Goal: Task Accomplishment & Management: Complete application form

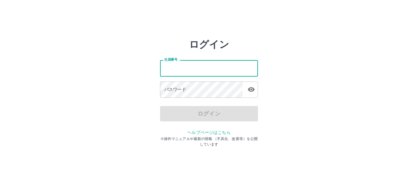
click at [188, 71] on input "社員番号" at bounding box center [209, 68] width 98 height 16
type input "*******"
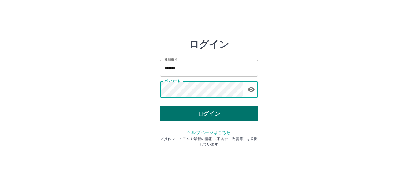
click at [216, 109] on button "ログイン" at bounding box center [209, 113] width 98 height 15
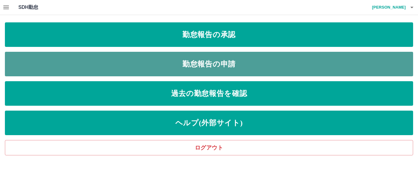
click at [77, 64] on link "勤怠報告の申請" at bounding box center [209, 64] width 408 height 24
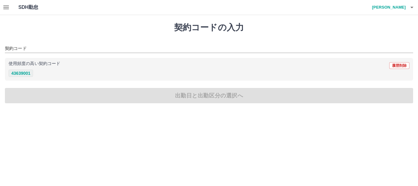
click at [27, 72] on button "43639001" at bounding box center [21, 72] width 24 height 7
type input "********"
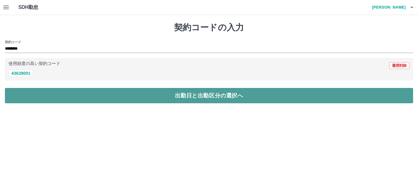
click at [31, 93] on button "出勤日と出勤区分の選択へ" at bounding box center [209, 95] width 408 height 15
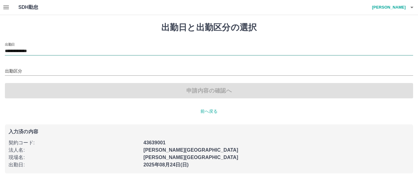
click at [14, 53] on input "**********" at bounding box center [209, 51] width 408 height 8
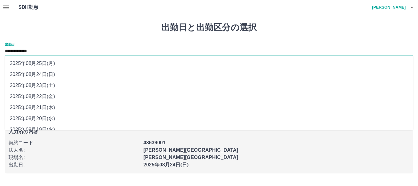
click at [63, 72] on li "2025年08月24日(日)" at bounding box center [209, 74] width 408 height 11
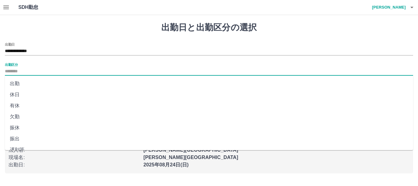
click at [48, 73] on input "出勤区分" at bounding box center [209, 72] width 408 height 8
click at [45, 86] on li "出勤" at bounding box center [209, 83] width 408 height 11
type input "**"
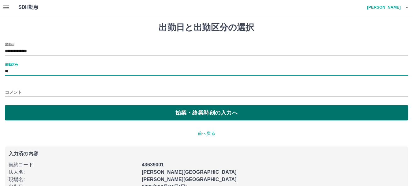
click at [50, 110] on button "始業・終業時刻の入力へ" at bounding box center [206, 112] width 403 height 15
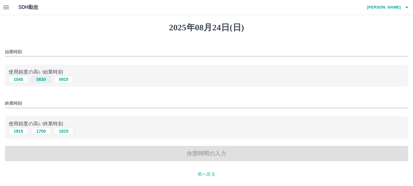
click at [44, 81] on button "0830" at bounding box center [41, 79] width 20 height 7
type input "****"
click at [42, 130] on button "1700" at bounding box center [41, 130] width 20 height 7
type input "****"
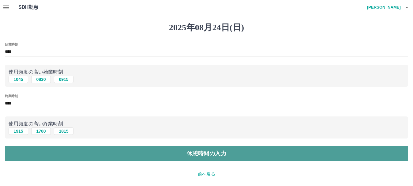
click at [36, 159] on button "休憩時間の入力" at bounding box center [206, 153] width 403 height 15
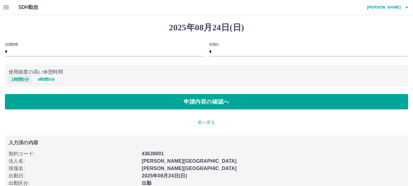
click at [21, 78] on button "1 時間 0 分" at bounding box center [20, 79] width 23 height 7
type input "*"
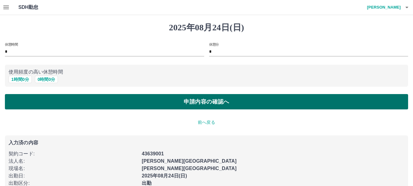
click at [24, 99] on button "申請内容の確認へ" at bounding box center [206, 101] width 403 height 15
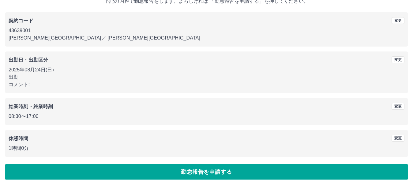
scroll to position [43, 0]
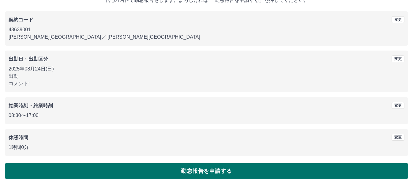
click at [196, 174] on button "勤怠報告を申請する" at bounding box center [206, 170] width 403 height 15
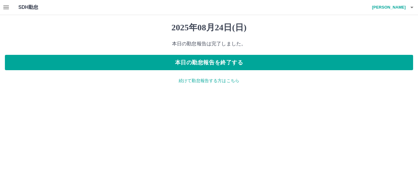
click at [6, 10] on icon "button" at bounding box center [5, 7] width 7 height 7
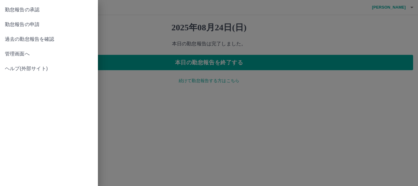
click at [19, 50] on link "管理画面へ" at bounding box center [49, 54] width 98 height 15
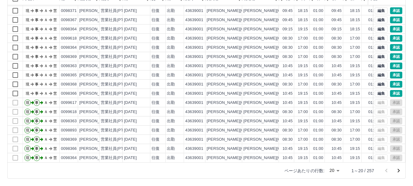
scroll to position [32, 0]
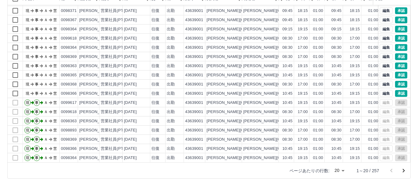
click at [338, 171] on body "SDH勤怠 鍋嶋　千尋 勤務実績承認 前月 2025年08月 次月 今月 月選択 承認モード 削除モード 一括承認 列一覧 0 フィルター 行間隔 エクスポー…" at bounding box center [209, 56] width 418 height 259
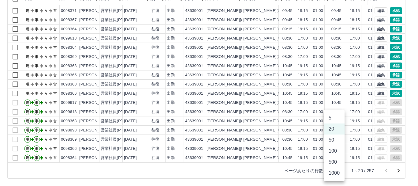
click at [334, 160] on li "500" at bounding box center [334, 161] width 21 height 11
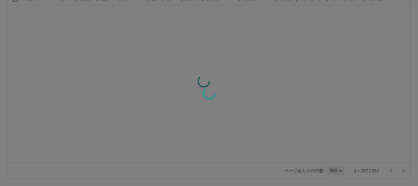
type input "***"
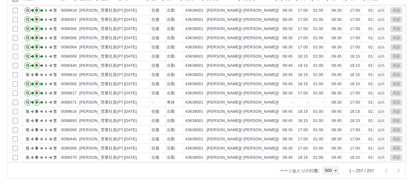
scroll to position [399, 0]
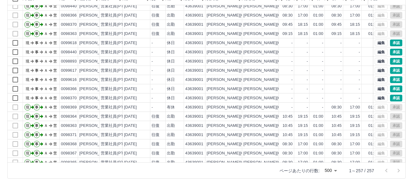
click at [405, 147] on div "列一覧 0 フィルター 行間隔 エクスポート 承認フロー 社員番号 社員名 社員区分 勤務日 交通費 勤務区分 契約コード 契約名 現場名 始業 終業 休憩 …" at bounding box center [206, 81] width 398 height 196
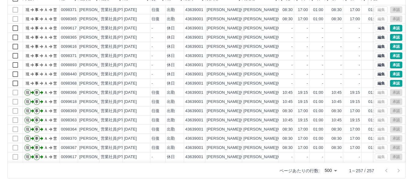
scroll to position [664, 0]
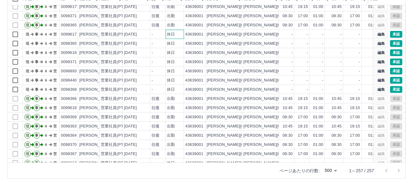
click at [181, 35] on div "休日" at bounding box center [175, 34] width 18 height 9
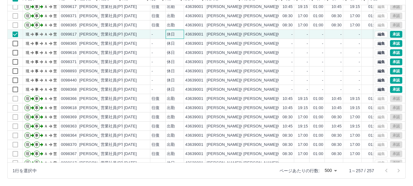
click at [173, 37] on div "休日" at bounding box center [171, 35] width 8 height 6
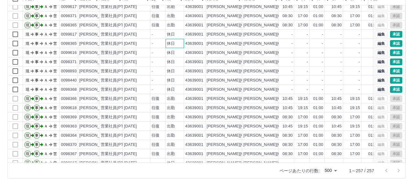
click at [174, 45] on div "休日" at bounding box center [171, 44] width 8 height 6
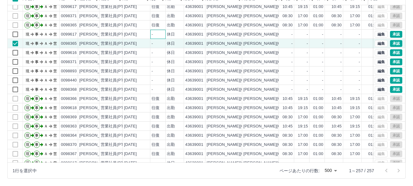
click at [150, 35] on div "-" at bounding box center [157, 34] width 15 height 9
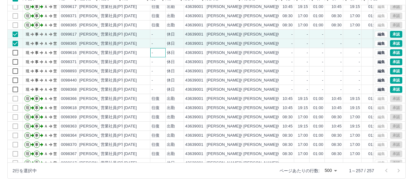
click at [155, 51] on div "-" at bounding box center [157, 52] width 15 height 9
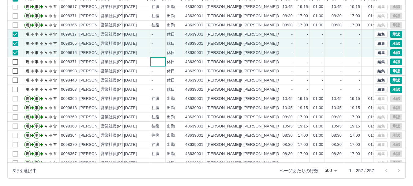
click at [157, 59] on div "-" at bounding box center [157, 61] width 15 height 9
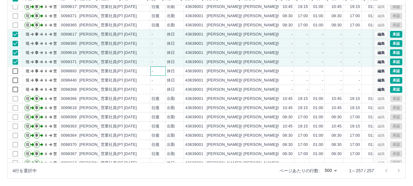
click at [158, 68] on div "-" at bounding box center [157, 70] width 15 height 9
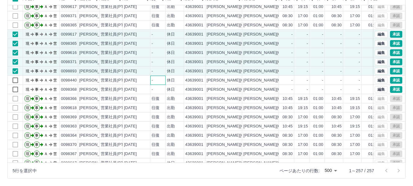
click at [156, 81] on div "-" at bounding box center [157, 80] width 15 height 9
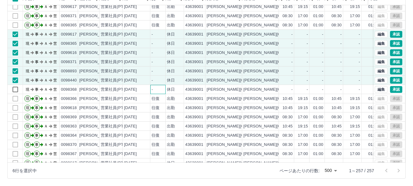
click at [157, 90] on div "-" at bounding box center [157, 89] width 15 height 9
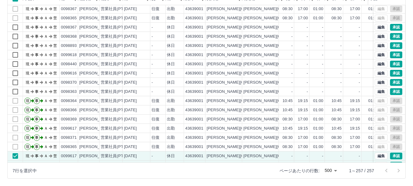
scroll to position [542, 0]
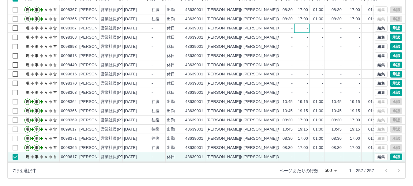
click at [297, 29] on div "-" at bounding box center [301, 28] width 15 height 9
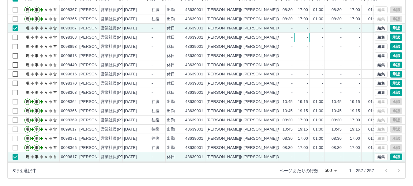
drag, startPoint x: 297, startPoint y: 37, endPoint x: 298, endPoint y: 47, distance: 9.5
click at [297, 38] on div "-" at bounding box center [301, 37] width 15 height 9
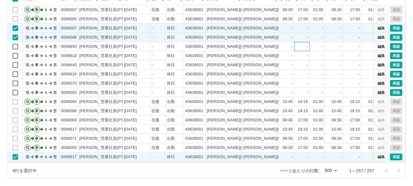
click at [298, 49] on div "-" at bounding box center [301, 46] width 15 height 9
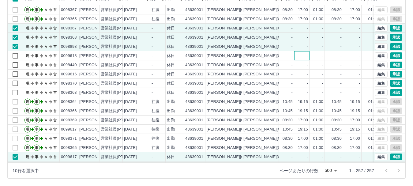
click at [298, 56] on div "-" at bounding box center [301, 55] width 15 height 9
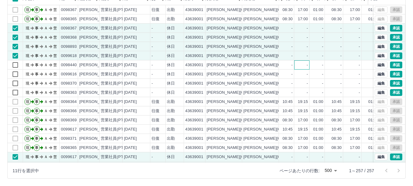
click at [298, 65] on div "-" at bounding box center [301, 64] width 15 height 9
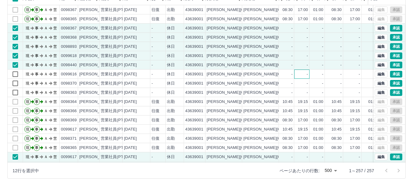
click at [298, 74] on div "-" at bounding box center [301, 73] width 15 height 9
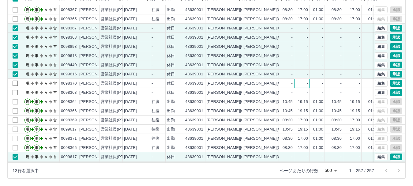
click at [298, 85] on div "-" at bounding box center [301, 83] width 15 height 9
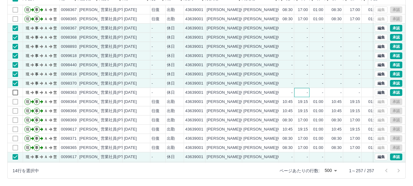
click at [298, 93] on div "-" at bounding box center [301, 92] width 15 height 9
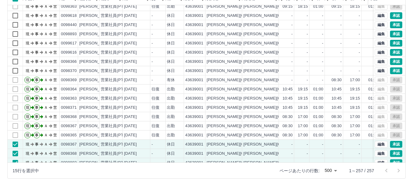
scroll to position [419, 0]
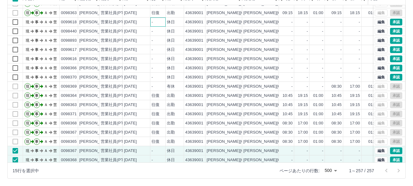
click at [159, 21] on div "-" at bounding box center [157, 21] width 15 height 9
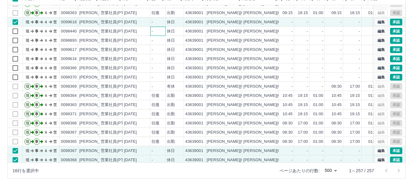
click at [155, 32] on div "-" at bounding box center [157, 31] width 15 height 9
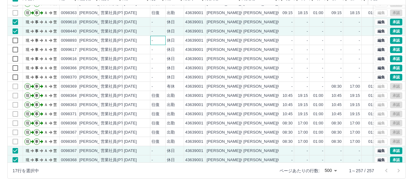
click at [156, 41] on div "-" at bounding box center [157, 40] width 15 height 9
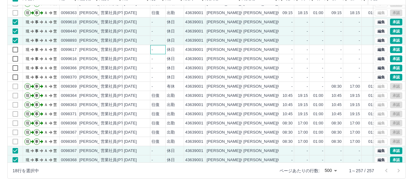
click at [158, 52] on div "-" at bounding box center [157, 49] width 15 height 9
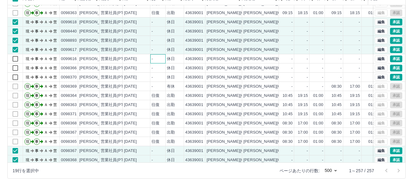
click at [160, 60] on div "-" at bounding box center [157, 58] width 15 height 9
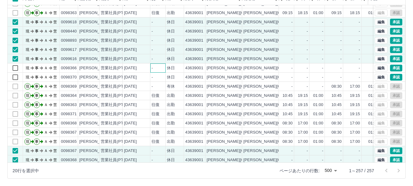
click at [160, 71] on div "-" at bounding box center [157, 67] width 15 height 9
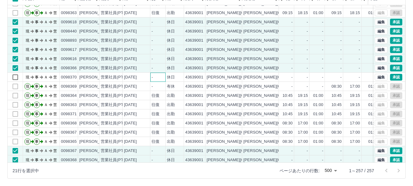
click at [160, 79] on div "-" at bounding box center [157, 77] width 15 height 9
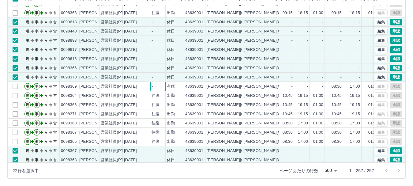
click at [163, 88] on div "-" at bounding box center [157, 86] width 15 height 9
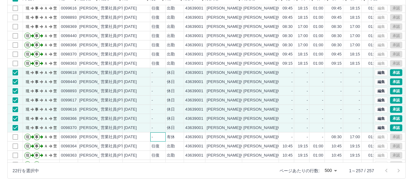
scroll to position [358, 0]
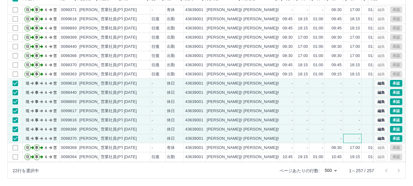
click at [349, 137] on div "-" at bounding box center [352, 138] width 18 height 9
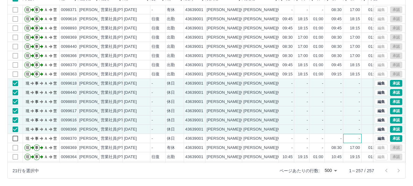
click at [347, 137] on div "-" at bounding box center [352, 138] width 18 height 9
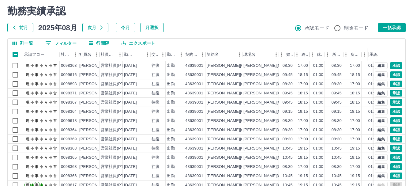
scroll to position [0, 0]
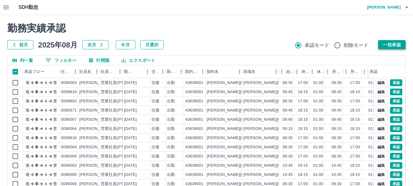
click at [396, 42] on button "一括承認" at bounding box center [392, 44] width 28 height 9
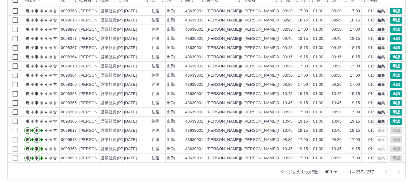
scroll to position [73, 0]
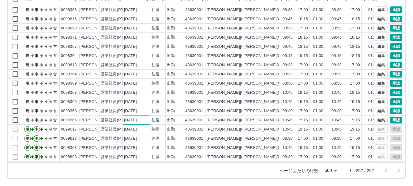
click at [131, 121] on div "2025-08-21" at bounding box center [130, 120] width 13 height 6
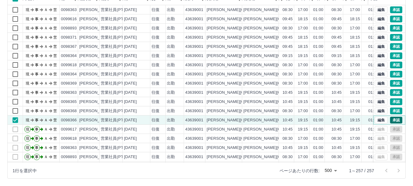
click at [390, 122] on button "承認" at bounding box center [396, 120] width 12 height 7
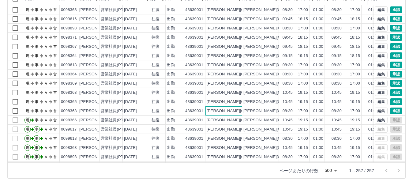
click at [240, 109] on div "川越市" at bounding box center [223, 110] width 37 height 9
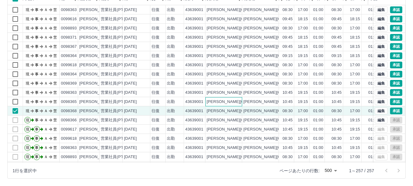
click at [238, 101] on div "川越市" at bounding box center [223, 101] width 37 height 9
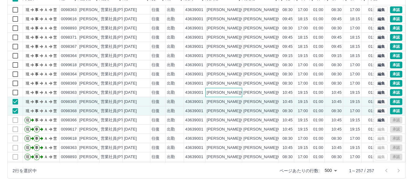
click at [236, 94] on div "川越市" at bounding box center [223, 92] width 37 height 9
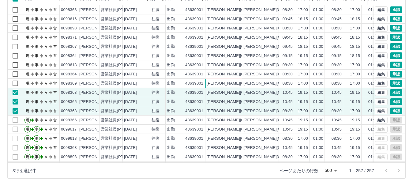
drag, startPoint x: 237, startPoint y: 84, endPoint x: 237, endPoint y: 81, distance: 3.1
click at [237, 84] on div "川越市" at bounding box center [223, 83] width 37 height 9
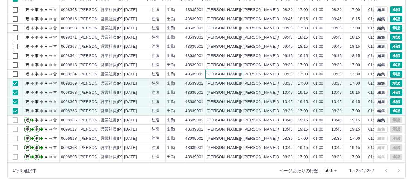
click at [236, 76] on div "川越市" at bounding box center [223, 73] width 37 height 9
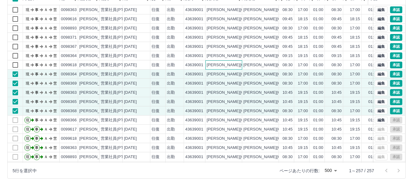
click at [236, 68] on div "川越市" at bounding box center [223, 64] width 37 height 9
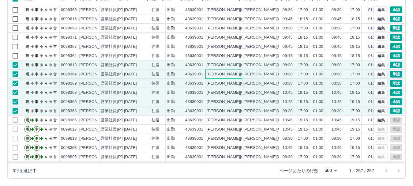
click at [235, 73] on div "川越市" at bounding box center [223, 73] width 37 height 9
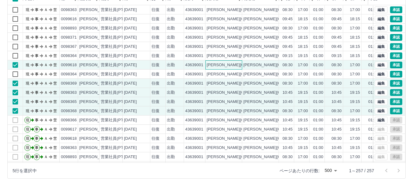
click at [234, 66] on div "川越市" at bounding box center [223, 64] width 37 height 9
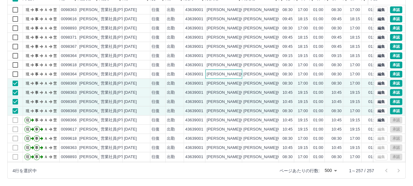
click at [234, 72] on div "川越市" at bounding box center [223, 73] width 37 height 9
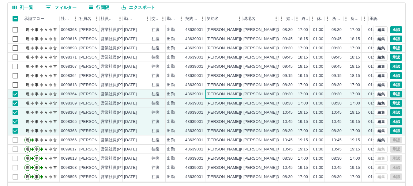
scroll to position [42, 0]
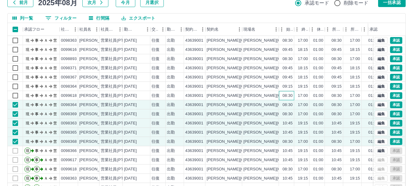
click at [282, 95] on div "08:30" at bounding box center [286, 95] width 15 height 9
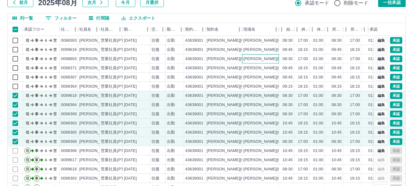
click at [270, 59] on div "川越市立西図書館" at bounding box center [281, 59] width 76 height 6
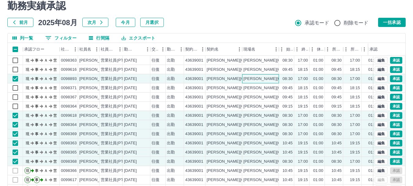
scroll to position [12, 0]
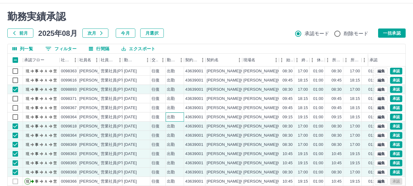
click at [183, 117] on div "出勤" at bounding box center [175, 116] width 18 height 9
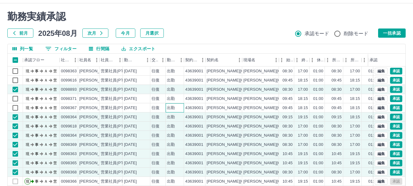
click at [180, 107] on div "出勤" at bounding box center [175, 107] width 18 height 9
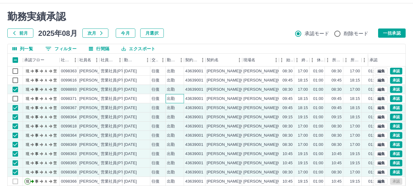
click at [180, 100] on div "出勤" at bounding box center [175, 98] width 18 height 9
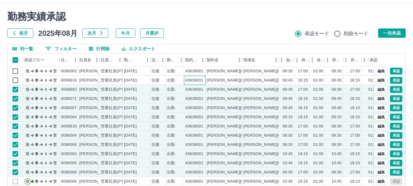
click at [187, 84] on div "43639001" at bounding box center [194, 80] width 21 height 9
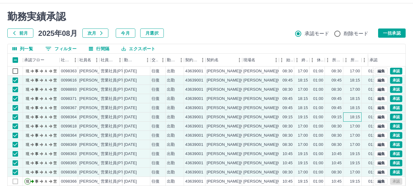
click at [347, 117] on div "18:15" at bounding box center [352, 116] width 18 height 9
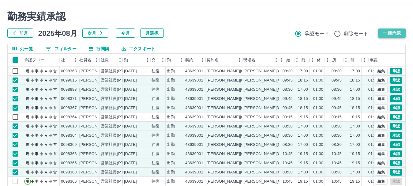
click at [396, 36] on button "一括承認" at bounding box center [392, 32] width 28 height 9
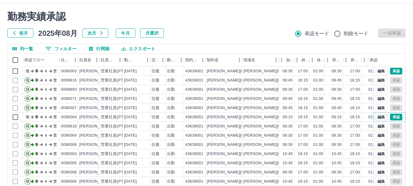
click at [376, 118] on button "編集" at bounding box center [381, 117] width 13 height 7
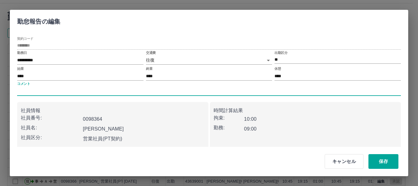
click at [79, 90] on input "コメント" at bounding box center [209, 91] width 384 height 9
type input "*****"
click at [377, 160] on button "保存" at bounding box center [384, 161] width 30 height 15
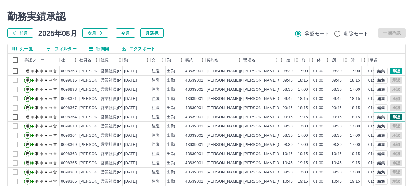
click at [392, 118] on button "承認" at bounding box center [396, 117] width 12 height 7
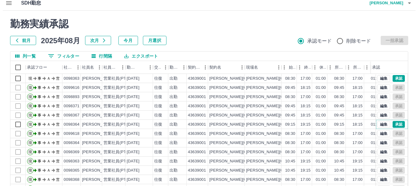
scroll to position [0, 0]
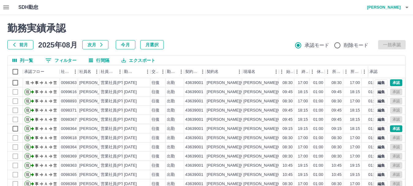
click at [5, 9] on icon "button" at bounding box center [6, 8] width 6 height 4
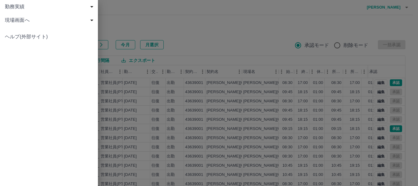
click at [5, 20] on span "現場画面へ" at bounding box center [50, 20] width 91 height 7
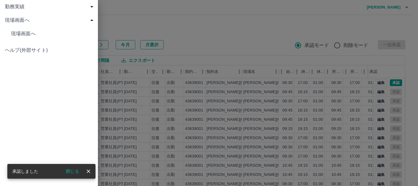
click at [418, 24] on div at bounding box center [209, 93] width 418 height 186
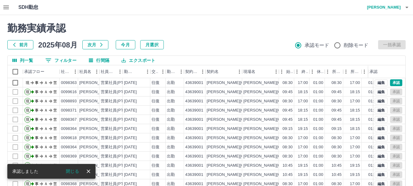
click at [392, 7] on h4 "鍋嶋　千尋" at bounding box center [382, 7] width 37 height 15
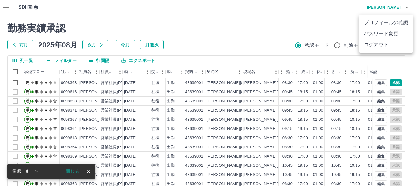
click at [393, 41] on li "ログアウト" at bounding box center [386, 44] width 54 height 11
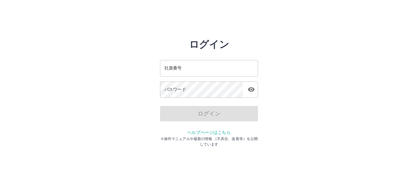
click at [208, 69] on input "社員番号" at bounding box center [209, 68] width 98 height 16
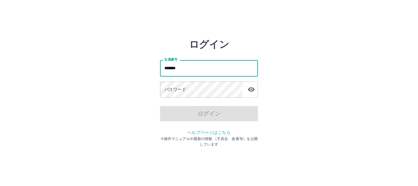
type input "*******"
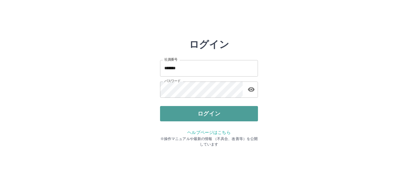
click at [208, 113] on button "ログイン" at bounding box center [209, 113] width 98 height 15
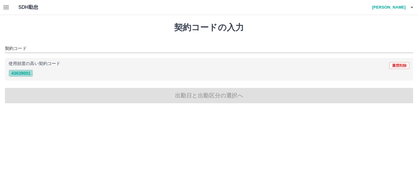
click at [22, 75] on button "43639001" at bounding box center [21, 72] width 24 height 7
type input "********"
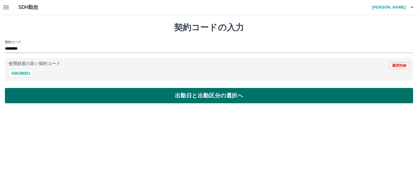
click at [25, 89] on button "出勤日と出勤区分の選択へ" at bounding box center [209, 95] width 408 height 15
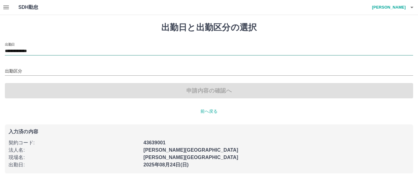
click at [21, 53] on input "**********" at bounding box center [209, 51] width 408 height 8
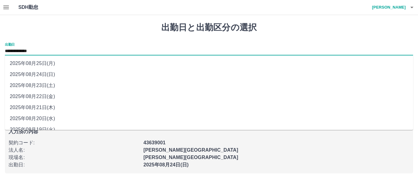
click at [40, 94] on li "2025年08月22日(金)" at bounding box center [209, 96] width 408 height 11
type input "**********"
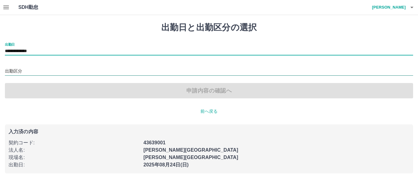
click at [18, 69] on input "出勤区分" at bounding box center [209, 72] width 408 height 8
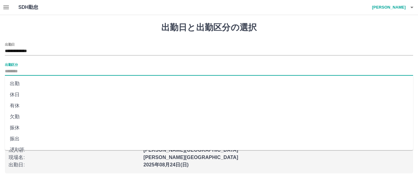
click at [23, 83] on li "出勤" at bounding box center [209, 83] width 408 height 11
type input "**"
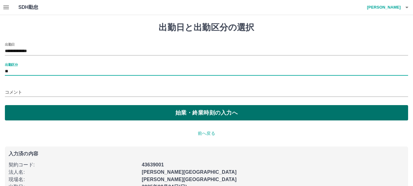
click at [36, 114] on button "始業・終業時刻の入力へ" at bounding box center [206, 112] width 403 height 15
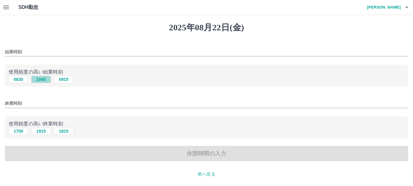
click at [39, 81] on button "1045" at bounding box center [41, 79] width 20 height 7
type input "****"
click at [44, 133] on button "1915" at bounding box center [41, 130] width 20 height 7
type input "****"
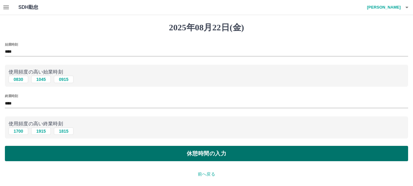
click at [56, 155] on button "休憩時間の入力" at bounding box center [206, 153] width 403 height 15
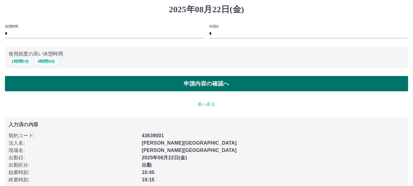
scroll to position [28, 0]
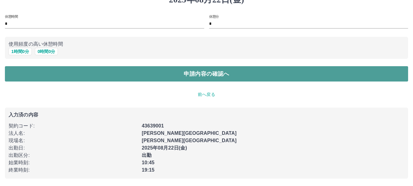
click at [201, 76] on button "申請内容の確認へ" at bounding box center [206, 73] width 403 height 15
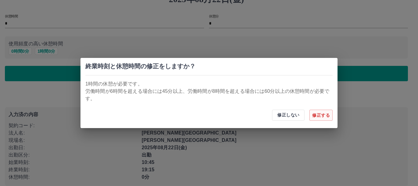
click at [324, 113] on button "修正する" at bounding box center [321, 115] width 23 height 11
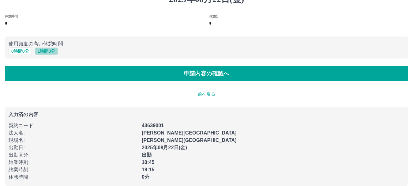
click at [52, 51] on button "1 時間 0 分" at bounding box center [46, 50] width 23 height 7
type input "*"
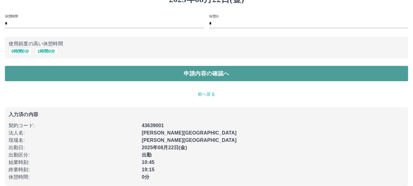
click at [70, 72] on button "申請内容の確認へ" at bounding box center [206, 73] width 403 height 15
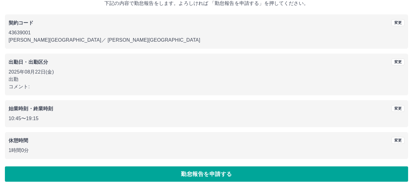
scroll to position [43, 0]
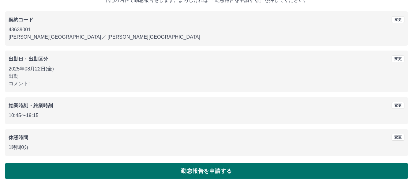
click at [118, 167] on button "勤怠報告を申請する" at bounding box center [206, 170] width 403 height 15
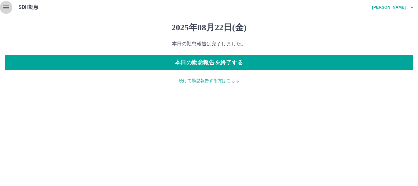
click at [7, 9] on icon "button" at bounding box center [6, 8] width 6 height 4
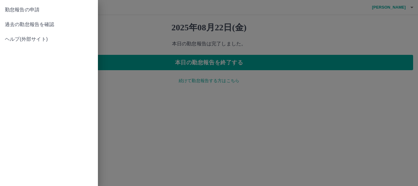
click at [408, 6] on div at bounding box center [209, 93] width 418 height 186
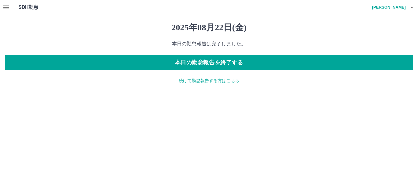
click at [402, 9] on h4 "西川　亜矢子" at bounding box center [387, 7] width 37 height 15
click at [395, 44] on li "ログアウト" at bounding box center [386, 44] width 54 height 11
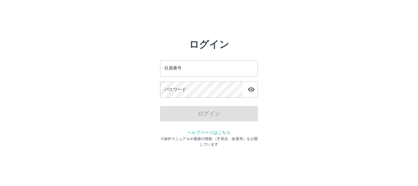
click at [182, 59] on div "社員番号 社員番号 パスワード パスワード" at bounding box center [209, 77] width 98 height 55
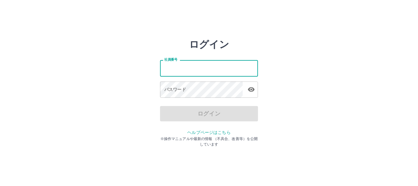
click at [183, 64] on input "社員番号" at bounding box center [209, 68] width 98 height 16
click at [200, 69] on input "*******" at bounding box center [209, 68] width 98 height 16
type input "*******"
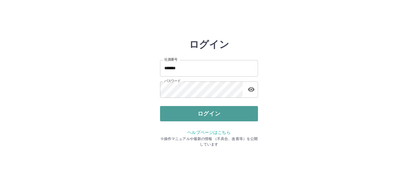
click at [200, 111] on button "ログイン" at bounding box center [209, 113] width 98 height 15
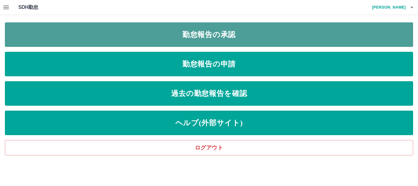
click at [85, 36] on link "勤怠報告の承認" at bounding box center [209, 34] width 408 height 24
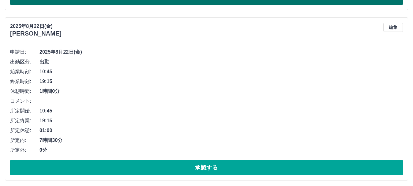
scroll to position [227, 0]
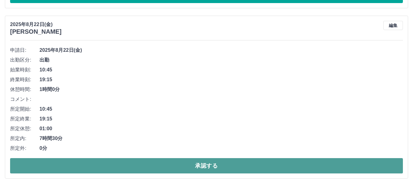
click at [176, 163] on button "承認する" at bounding box center [206, 165] width 393 height 15
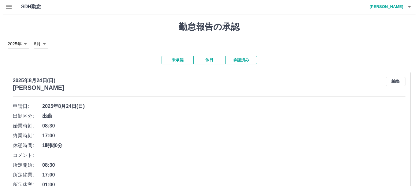
scroll to position [0, 0]
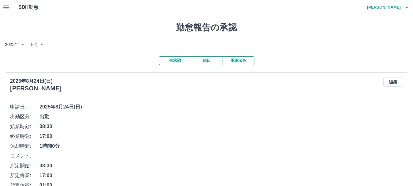
click at [391, 6] on h4 "[PERSON_NAME]" at bounding box center [382, 7] width 37 height 15
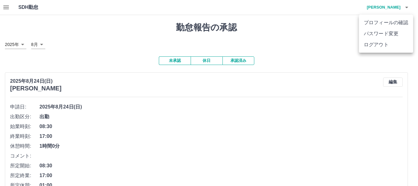
click at [385, 43] on li "ログアウト" at bounding box center [386, 44] width 54 height 11
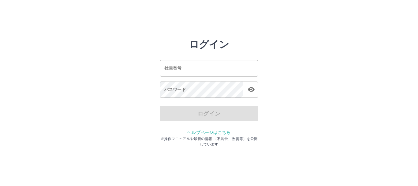
click at [374, 49] on div "ログイン 社員番号 社員番号 パスワード パスワード ログイン ヘルプページはこちら ※操作マニュアルや最新の情報 （不具合、改善等）を公開しています" at bounding box center [208, 88] width 367 height 98
